Goal: Task Accomplishment & Management: Use online tool/utility

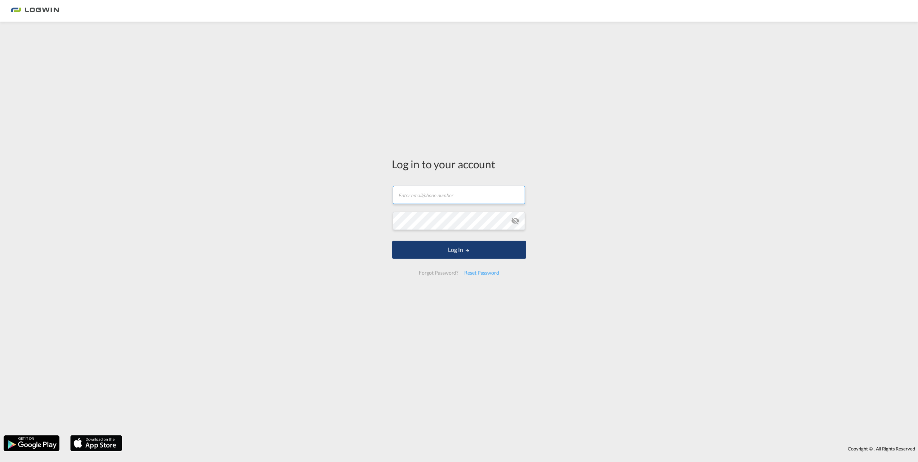
type input "[EMAIL_ADDRESS][DOMAIN_NAME]"
click at [503, 251] on button "Log In" at bounding box center [459, 249] width 134 height 18
